Goal: Contribute content: Contribute content

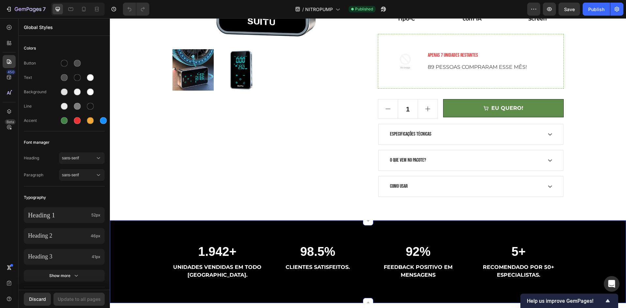
scroll to position [163, 0]
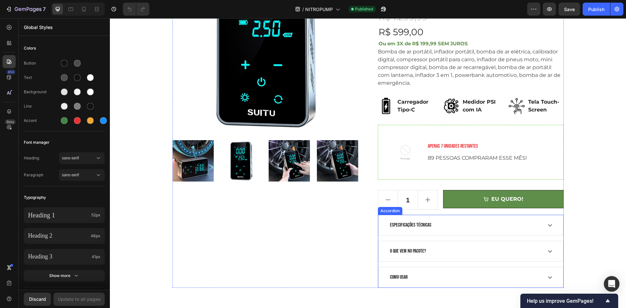
click at [493, 222] on div "ESPECIFICAÇÕES TÉCNICAS" at bounding box center [465, 225] width 153 height 10
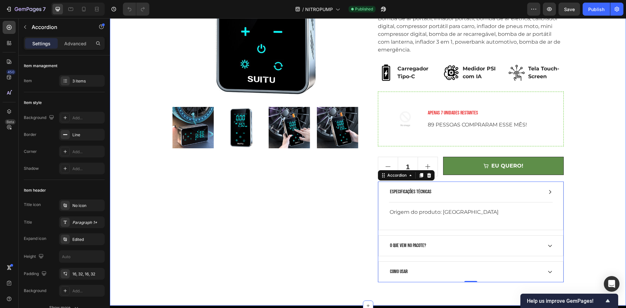
scroll to position [261, 0]
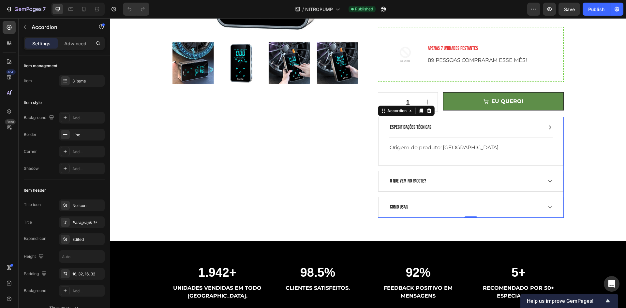
click at [474, 127] on div "ESPECIFICAÇÕES TÉCNICAS" at bounding box center [465, 128] width 153 height 10
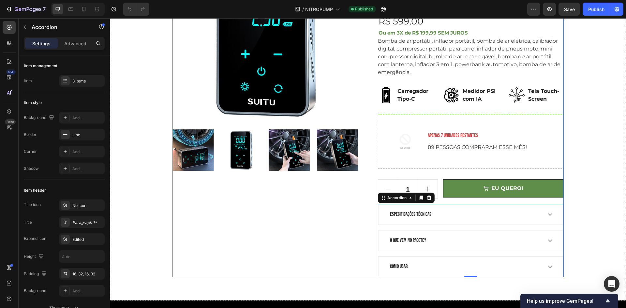
scroll to position [163, 0]
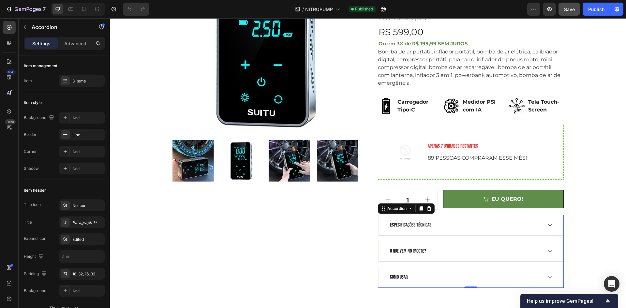
click at [561, 16] on div "7 / NITROPUMP Published Preview Save Publish" at bounding box center [313, 9] width 626 height 19
click at [561, 15] on button "Save" at bounding box center [569, 9] width 22 height 13
click at [584, 12] on button "Publish" at bounding box center [596, 9] width 27 height 13
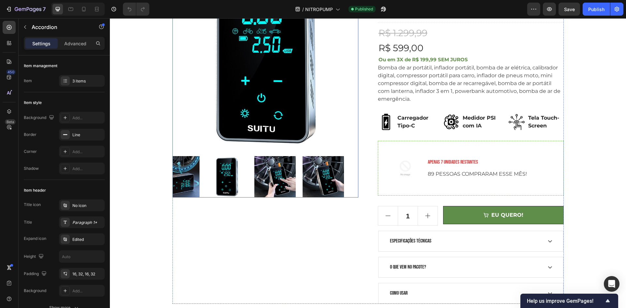
scroll to position [98, 0]
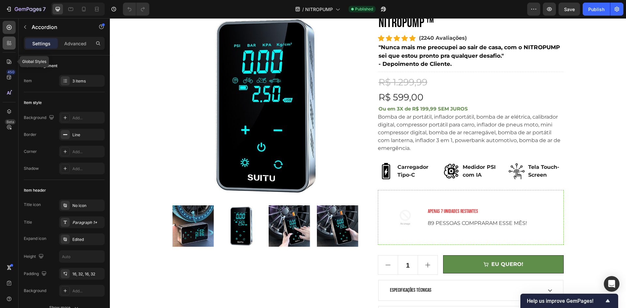
click at [8, 48] on div at bounding box center [9, 43] width 13 height 13
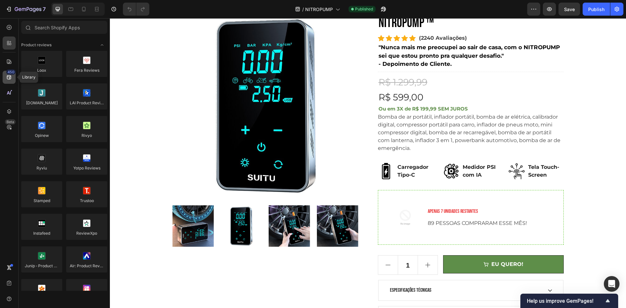
click at [6, 74] on icon at bounding box center [9, 77] width 7 height 7
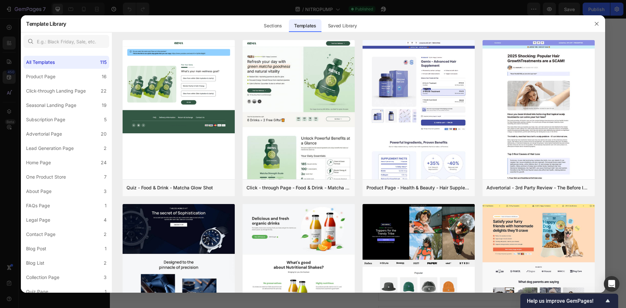
click at [9, 91] on div at bounding box center [313, 154] width 626 height 308
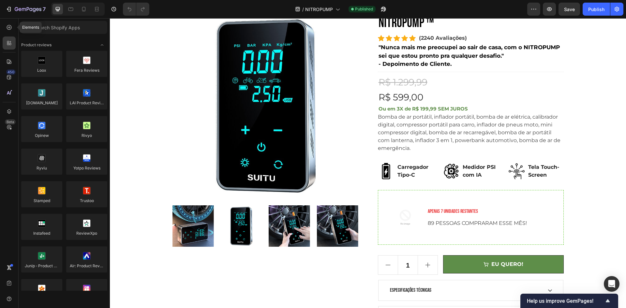
drag, startPoint x: 6, startPoint y: 27, endPoint x: 2, endPoint y: 59, distance: 32.5
click at [6, 29] on icon at bounding box center [9, 27] width 7 height 7
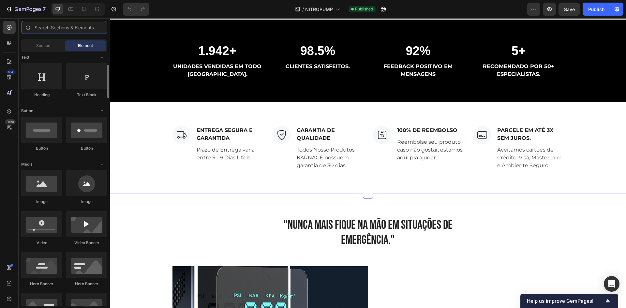
scroll to position [456, 0]
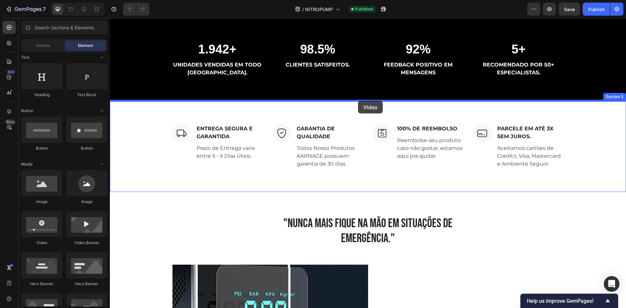
drag, startPoint x: 157, startPoint y: 248, endPoint x: 358, endPoint y: 102, distance: 248.3
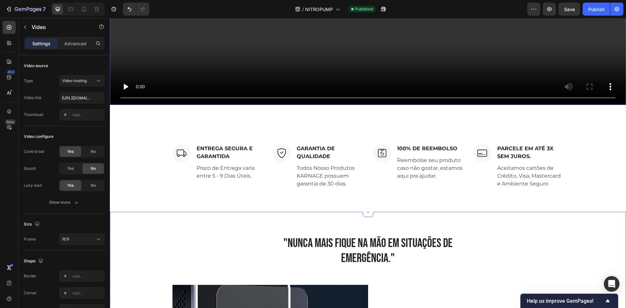
scroll to position [848, 0]
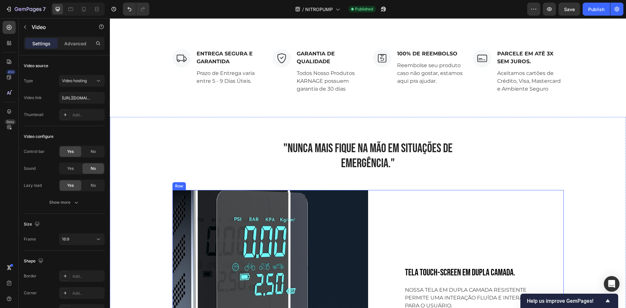
click at [352, 158] on h2 ""NUNCA MAIS FIQUE NA MÃO EM SITUAÇÕES DE EMERGÊNCIA."" at bounding box center [367, 155] width 205 height 31
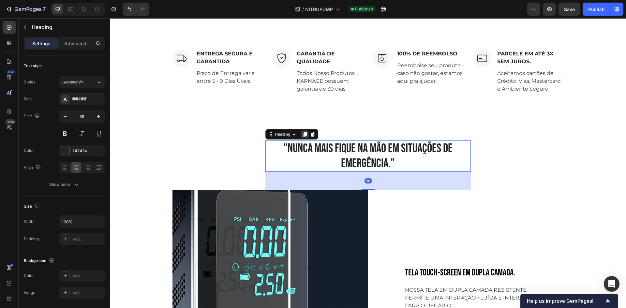
click at [303, 134] on icon at bounding box center [304, 134] width 5 height 5
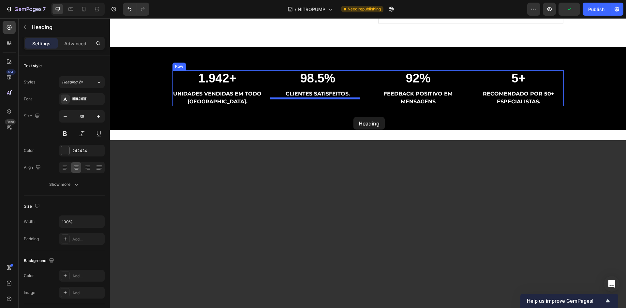
scroll to position [421, 0]
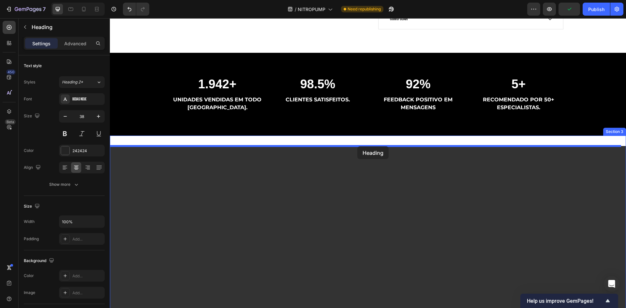
drag, startPoint x: 353, startPoint y: 201, endPoint x: 357, endPoint y: 146, distance: 54.6
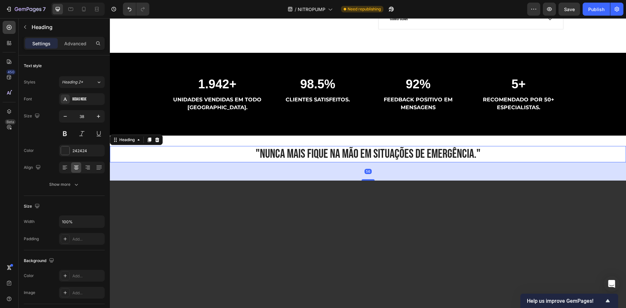
click at [341, 155] on h2 ""NUNCA MAIS FIQUE NA MÃO EM SITUAÇÕES DE EMERGÊNCIA."" at bounding box center [368, 154] width 516 height 16
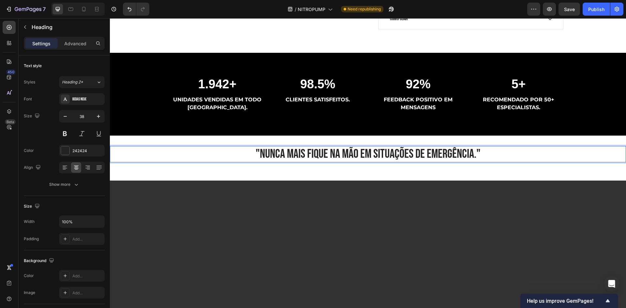
click at [341, 155] on p ""NUNCA MAIS FIQUE NA MÃO EM SITUAÇÕES DE EMERGÊNCIA."" at bounding box center [368, 154] width 515 height 15
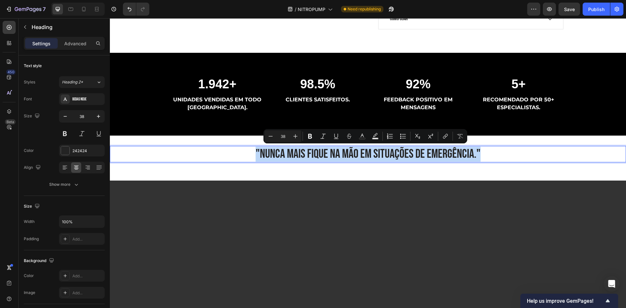
click at [350, 159] on p ""NUNCA MAIS FIQUE NA MÃO EM SITUAÇÕES DE EMERGÊNCIA."" at bounding box center [368, 154] width 515 height 15
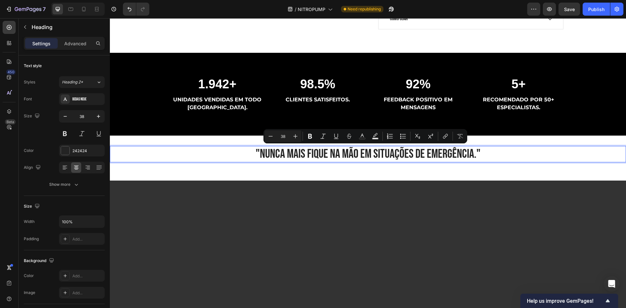
click at [348, 158] on p ""NUNCA MAIS FIQUE NA MÃO EM SITUAÇÕES DE EMERGÊNCIA."" at bounding box center [368, 154] width 515 height 15
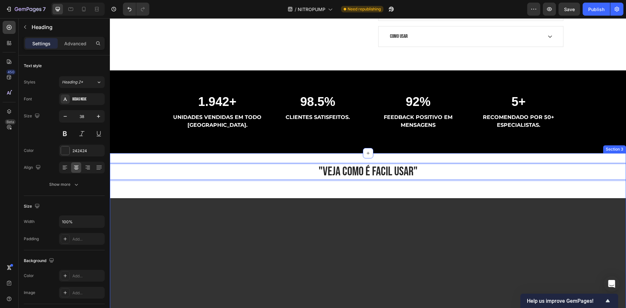
scroll to position [389, 0]
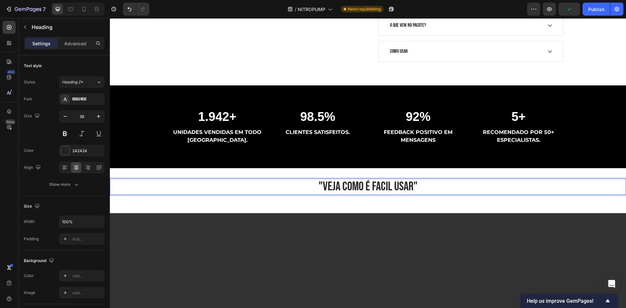
click at [414, 186] on p ""VEJA COMO É FACIL USAR"" at bounding box center [368, 186] width 515 height 15
click at [410, 186] on p ""VEJA COMO É FACIL USAR"" at bounding box center [368, 186] width 515 height 15
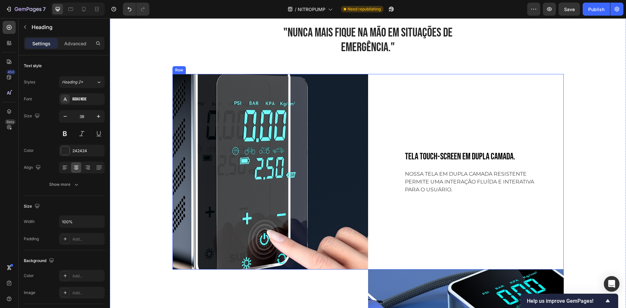
scroll to position [813, 0]
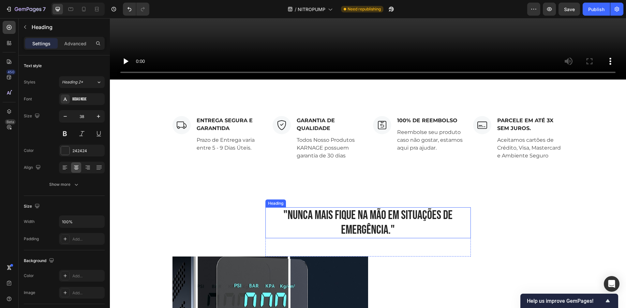
click at [365, 224] on h2 ""NUNCA MAIS FIQUE NA MÃO EM SITUAÇÕES DE EMERGÊNCIA."" at bounding box center [367, 222] width 205 height 31
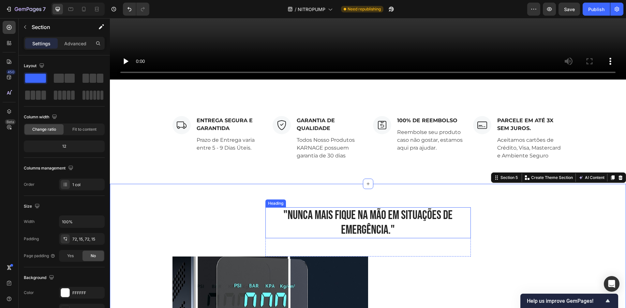
click at [384, 219] on h2 ""NUNCA MAIS FIQUE NA MÃO EM SITUAÇÕES DE EMERGÊNCIA."" at bounding box center [367, 222] width 205 height 31
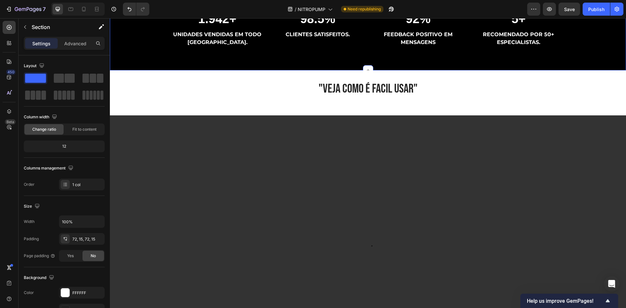
scroll to position [291, 0]
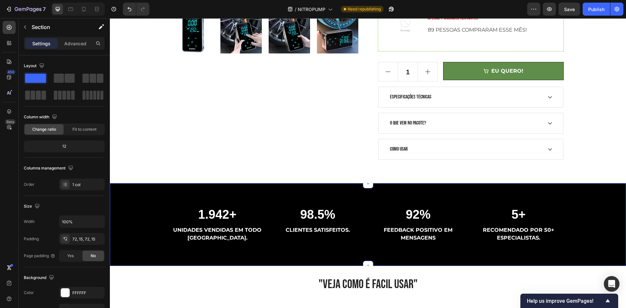
click at [384, 191] on div "1.942+ Heading UNIDADES VENDIDAS EM TODO BRASIL. Text block 98.5% Heading CLIEN…" at bounding box center [368, 224] width 516 height 83
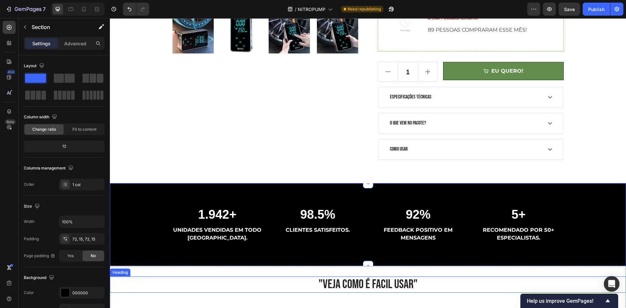
click at [400, 288] on h2 ""VEJA COMO É FACIL USAR"" at bounding box center [368, 284] width 516 height 16
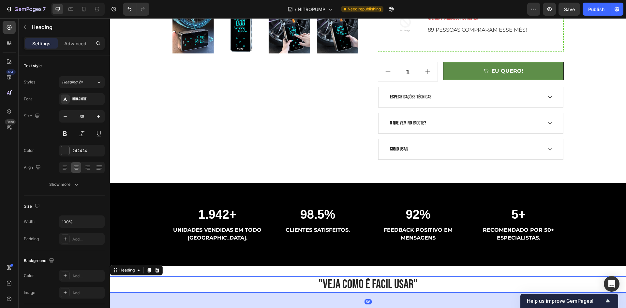
click at [400, 286] on h2 ""VEJA COMO É FACIL USAR"" at bounding box center [368, 284] width 516 height 16
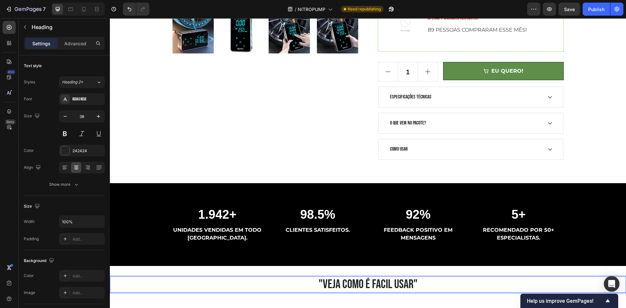
click at [410, 284] on p ""VEJA COMO É FACIL USAR"" at bounding box center [368, 284] width 515 height 15
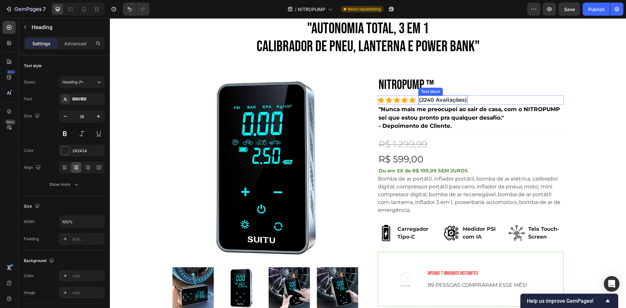
scroll to position [30, 0]
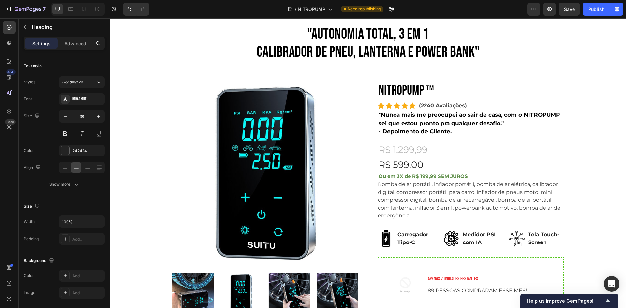
click at [424, 86] on h2 "NITROPUMP ™" at bounding box center [471, 90] width 186 height 21
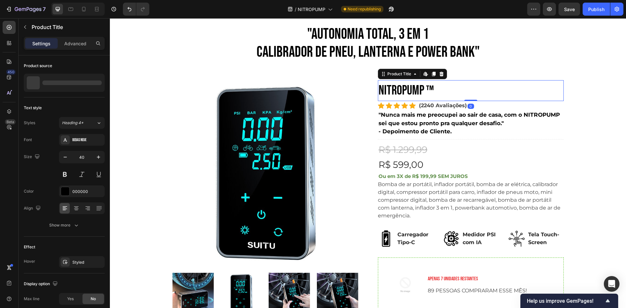
click at [424, 86] on h2 "NITROPUMP ™" at bounding box center [471, 90] width 186 height 21
click at [424, 85] on h2 "NITROPUMP ™" at bounding box center [471, 90] width 186 height 21
click at [421, 93] on h2 "NITROPUMP ™" at bounding box center [471, 90] width 186 height 21
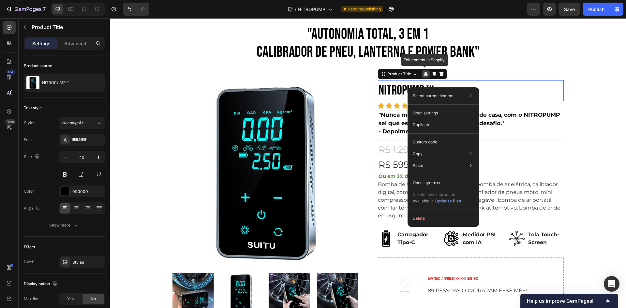
click at [413, 84] on h2 "NITROPUMP ™" at bounding box center [471, 90] width 186 height 21
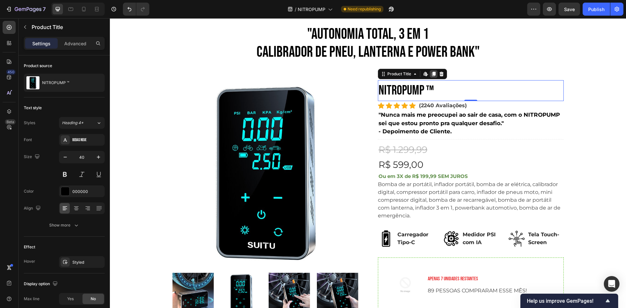
click at [433, 72] on icon at bounding box center [434, 74] width 4 height 5
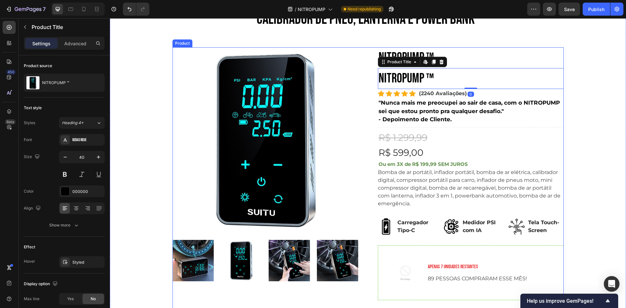
scroll to position [63, 0]
click at [439, 63] on icon at bounding box center [441, 62] width 4 height 5
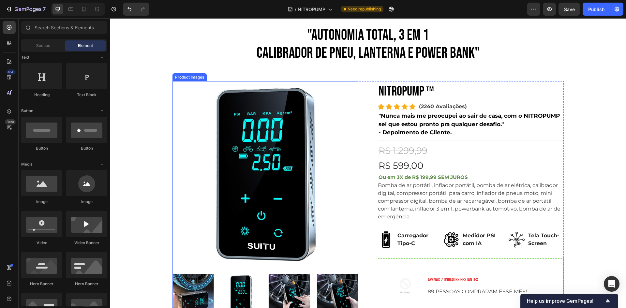
scroll to position [0, 0]
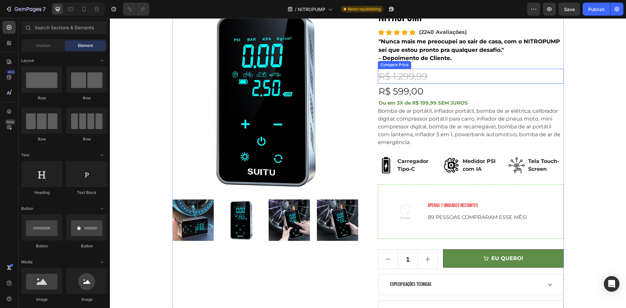
scroll to position [130, 0]
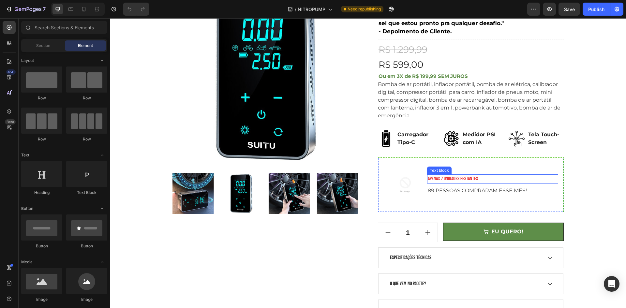
click at [412, 186] on img at bounding box center [405, 185] width 44 height 44
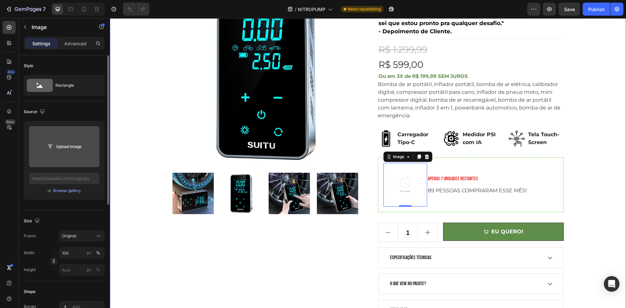
click at [91, 151] on div "Upload Image" at bounding box center [64, 147] width 70 height 12
click at [60, 151] on input "file" at bounding box center [64, 146] width 45 height 11
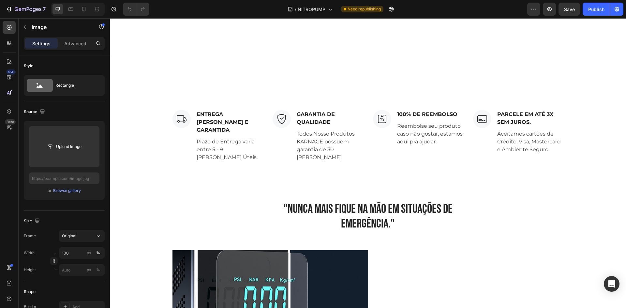
scroll to position [815, 0]
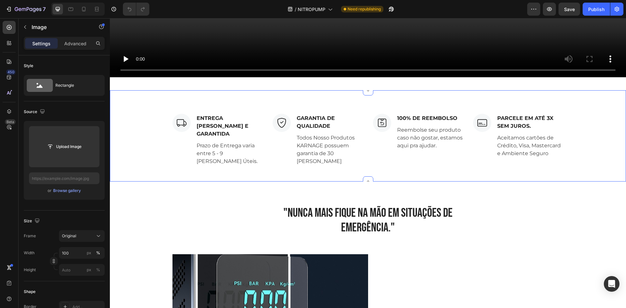
click at [304, 96] on div "Image ENTREGA [PERSON_NAME] E GARANTIDA Text block Prazo de Entrega varia entre…" at bounding box center [368, 135] width 516 height 91
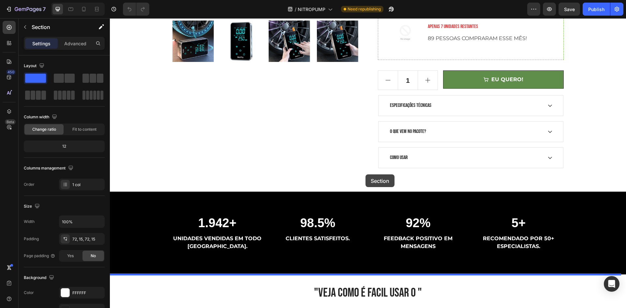
scroll to position [308, 0]
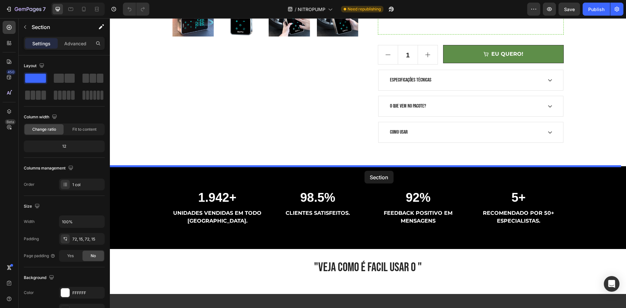
drag, startPoint x: 399, startPoint y: 230, endPoint x: 364, endPoint y: 171, distance: 68.8
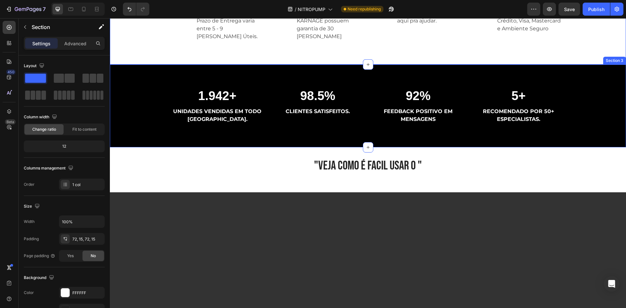
scroll to position [536, 0]
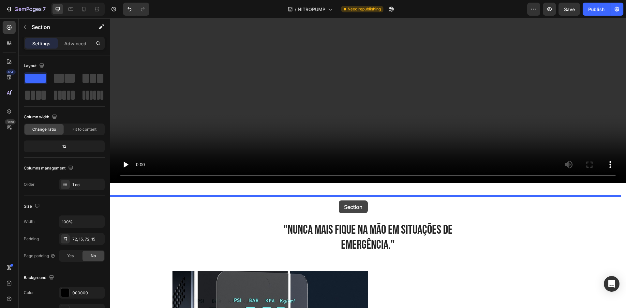
drag, startPoint x: 295, startPoint y: 39, endPoint x: 339, endPoint y: 200, distance: 167.3
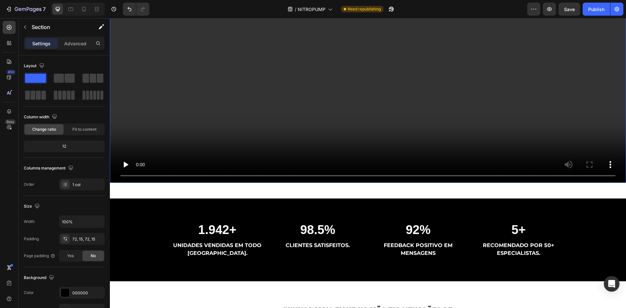
click at [417, 130] on video at bounding box center [368, 38] width 516 height 290
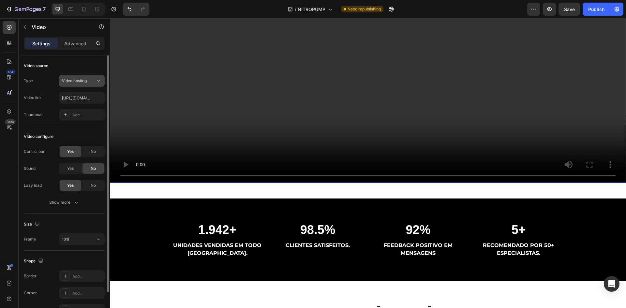
click at [93, 79] on div "Video hosting" at bounding box center [78, 81] width 33 height 6
click at [92, 79] on div "Video hosting" at bounding box center [78, 81] width 33 height 6
click at [91, 97] on input "[URL][DOMAIN_NAME]" at bounding box center [82, 98] width 46 height 12
click at [91, 79] on div "Video hosting" at bounding box center [78, 81] width 33 height 6
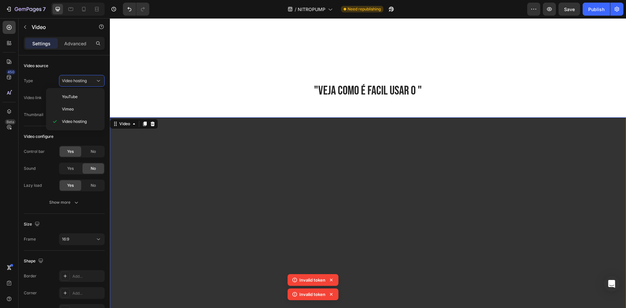
scroll to position [392, 0]
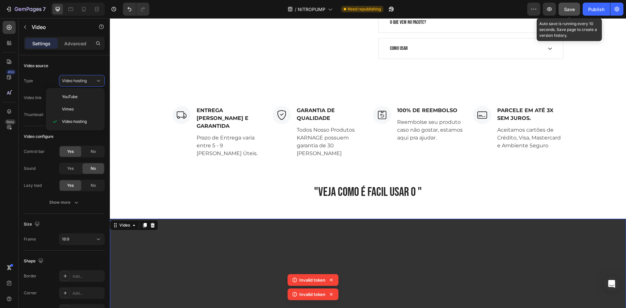
click at [575, 10] on span "Save" at bounding box center [569, 10] width 11 height 6
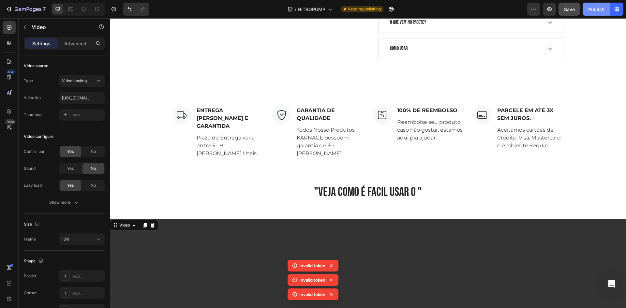
drag, startPoint x: 593, startPoint y: 8, endPoint x: 448, endPoint y: 5, distance: 145.1
click at [593, 8] on div "Publish" at bounding box center [596, 9] width 16 height 7
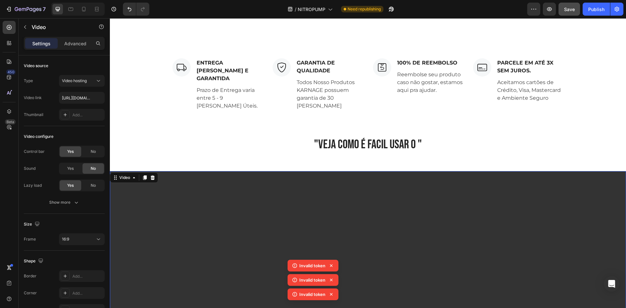
scroll to position [424, 0]
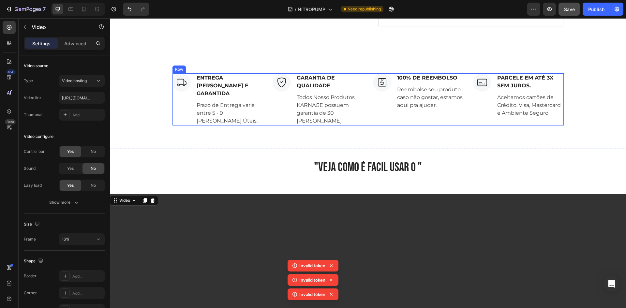
click at [449, 133] on div "Image ENTREGA [PERSON_NAME] E GARANTIDA Text block Prazo de Entrega varia entre…" at bounding box center [368, 99] width 516 height 99
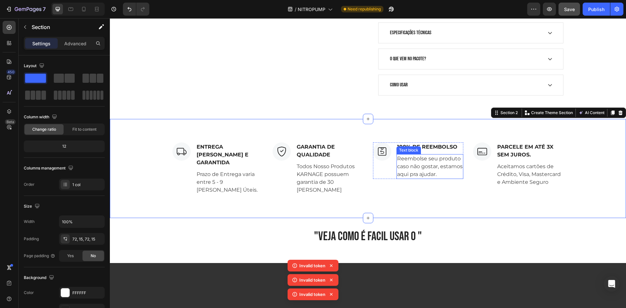
scroll to position [294, 0]
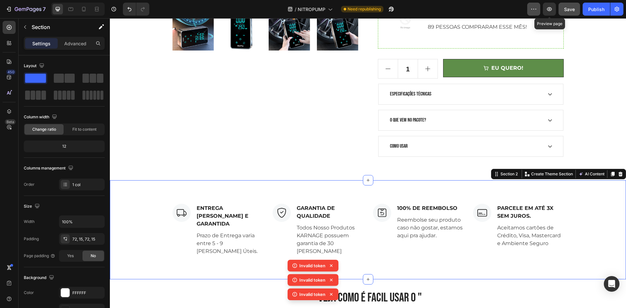
click at [532, 8] on icon "button" at bounding box center [533, 9] width 7 height 7
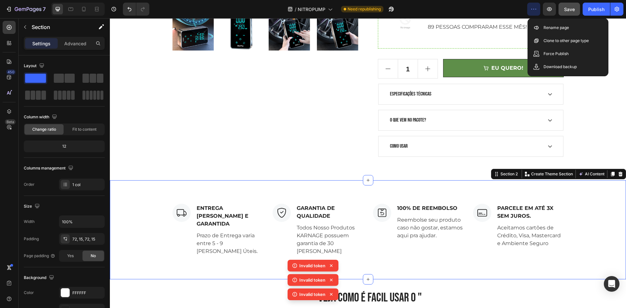
click at [532, 8] on icon "button" at bounding box center [533, 9] width 7 height 7
